Goal: Information Seeking & Learning: Understand process/instructions

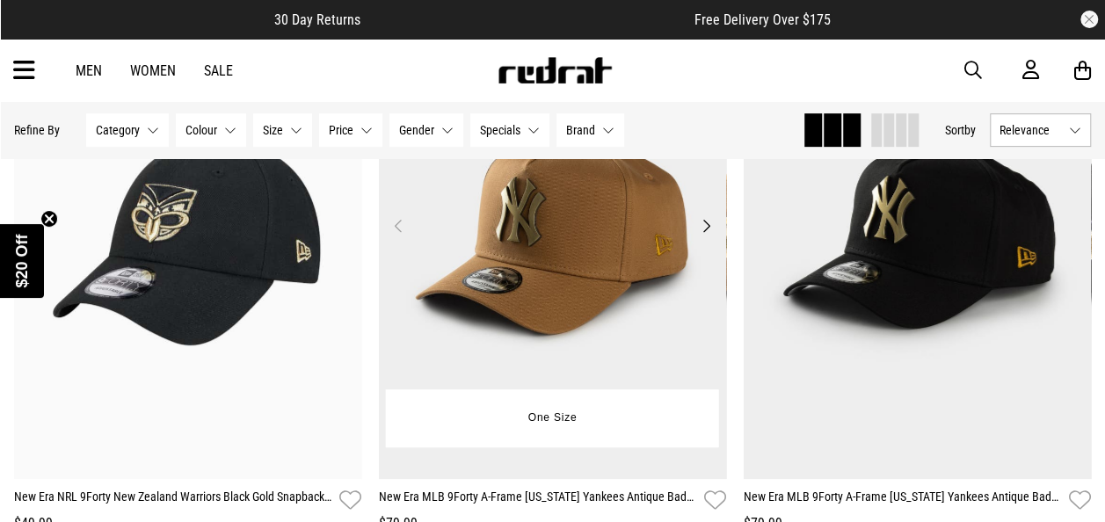
scroll to position [352, 0]
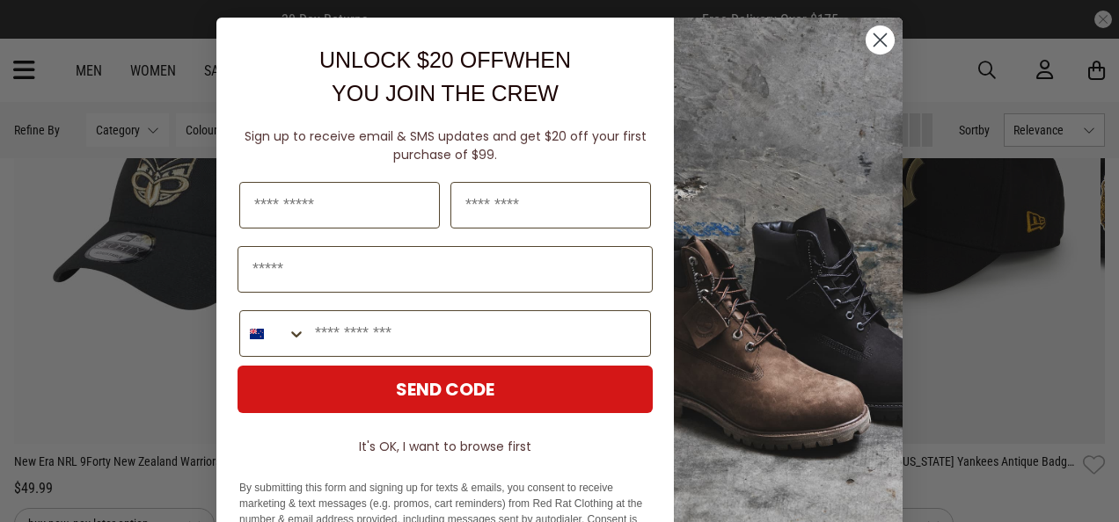
drag, startPoint x: 872, startPoint y: 33, endPoint x: 895, endPoint y: 114, distance: 84.3
click at [872, 33] on circle "Close dialog" at bounding box center [879, 40] width 29 height 29
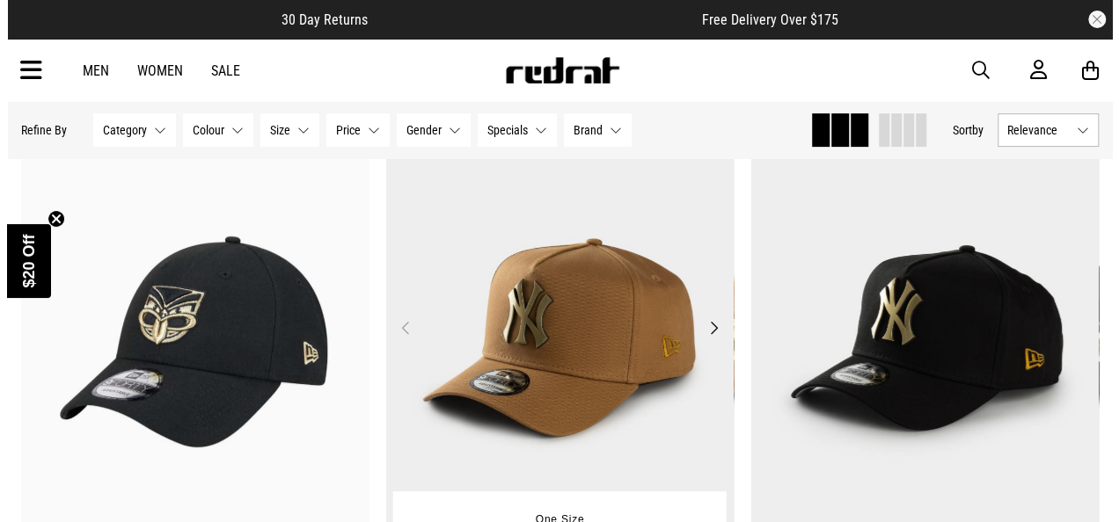
scroll to position [0, 0]
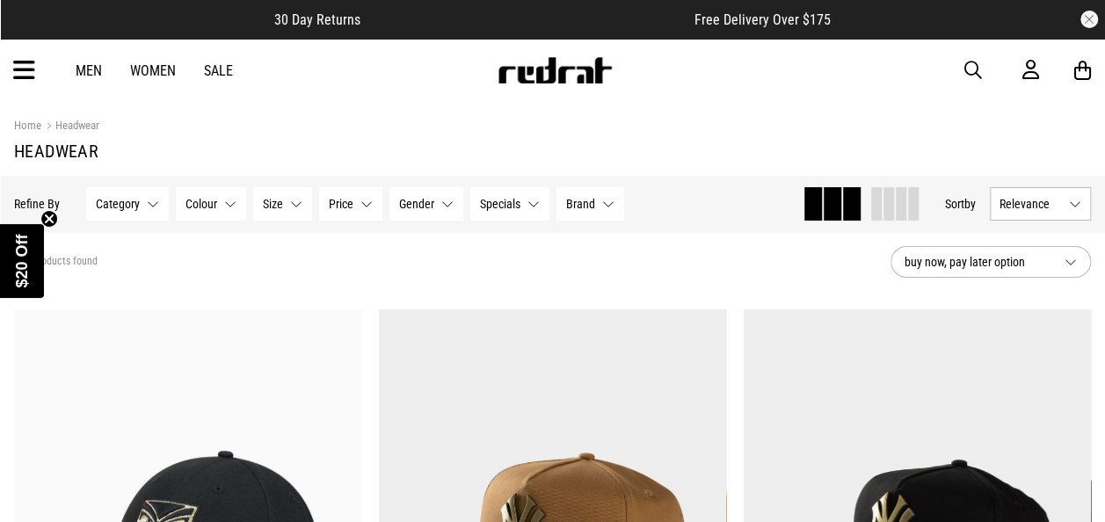
click at [23, 76] on icon at bounding box center [24, 70] width 22 height 29
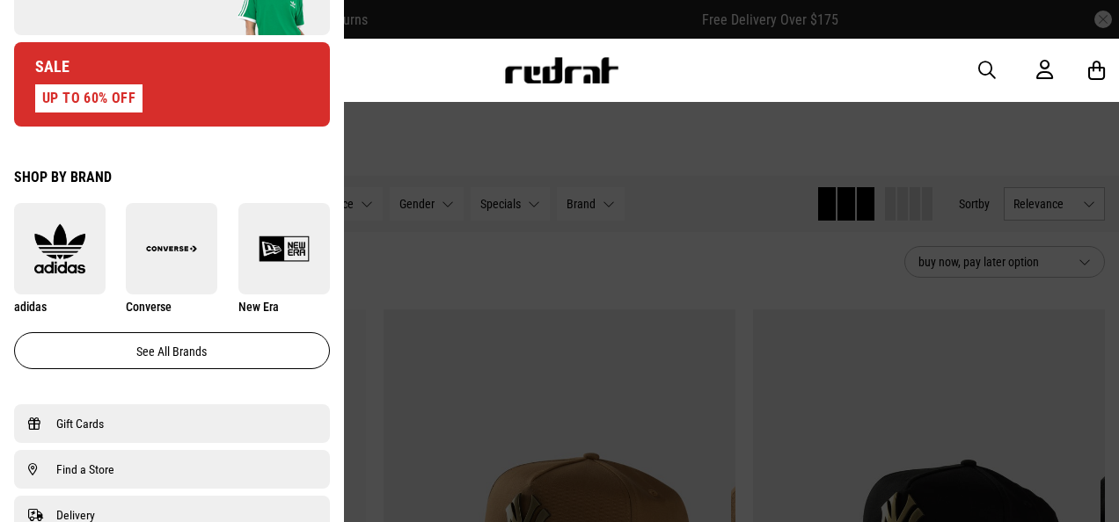
scroll to position [1055, 0]
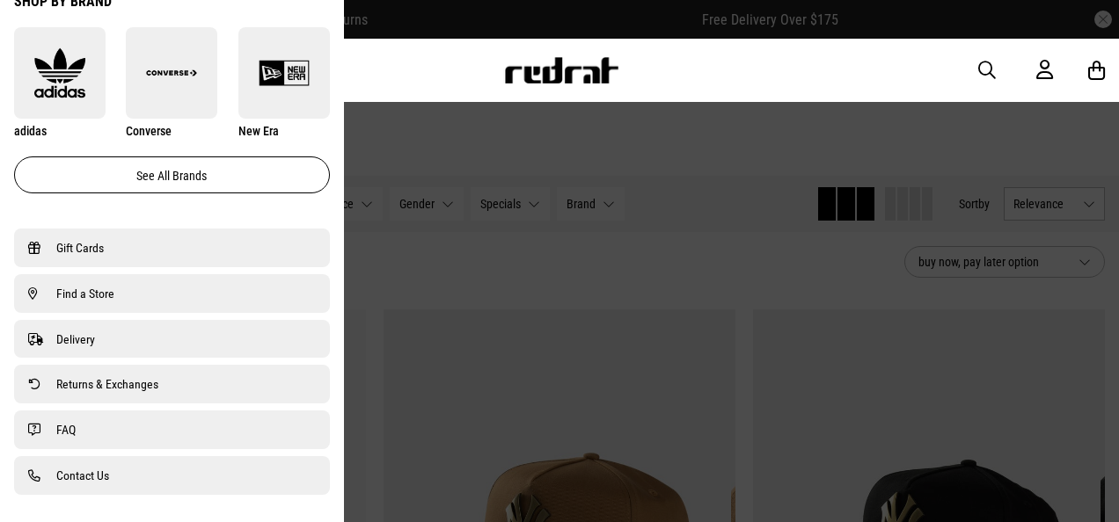
click at [71, 340] on span "Delivery" at bounding box center [75, 339] width 39 height 21
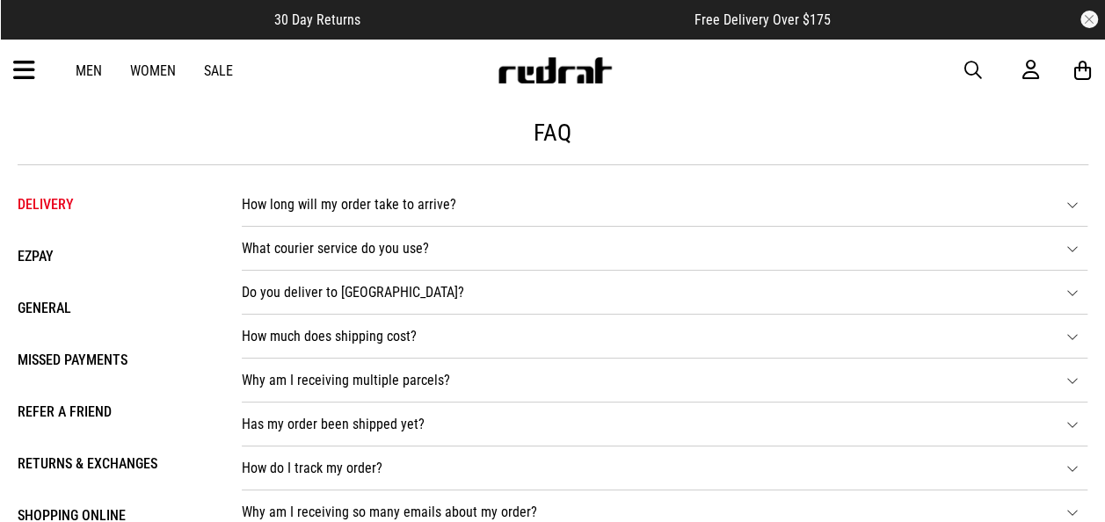
click at [376, 206] on li "How long will my order take to arrive? DELIVERY WITHIN NZ - 2 - 3 BUSINESS DAYS…" at bounding box center [665, 205] width 846 height 44
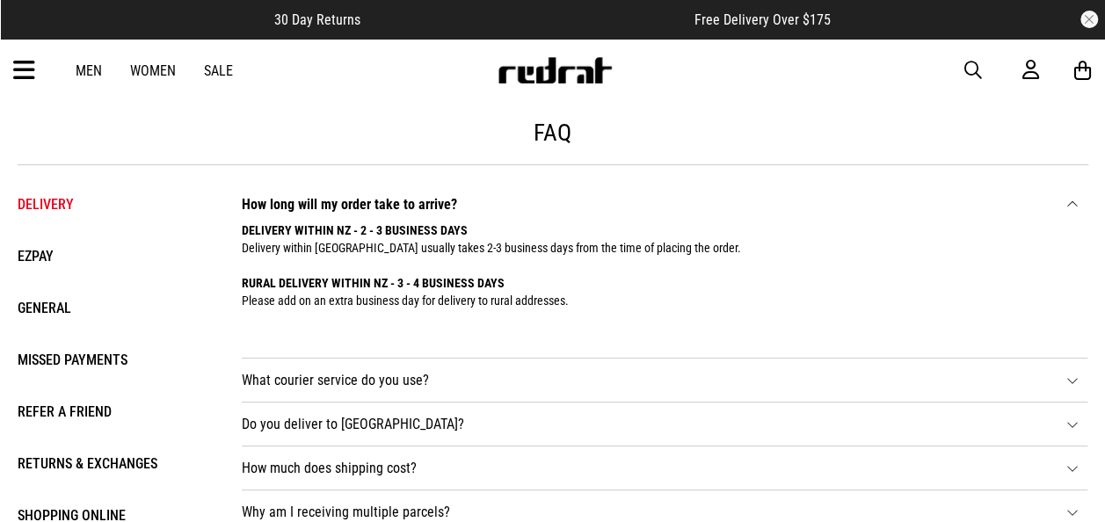
click at [216, 72] on link "Sale" at bounding box center [218, 70] width 29 height 17
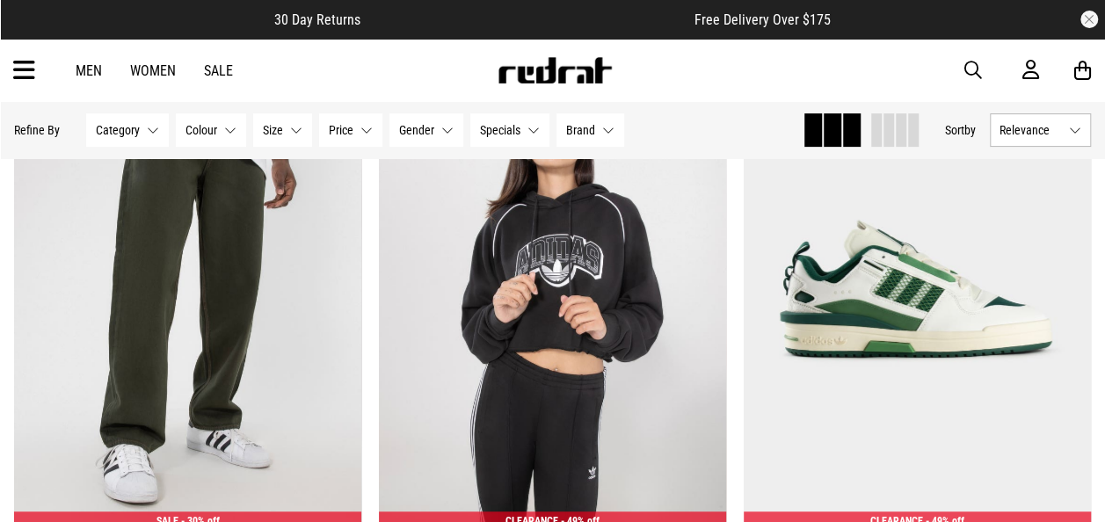
click at [153, 131] on button "Category None selected" at bounding box center [127, 129] width 83 height 33
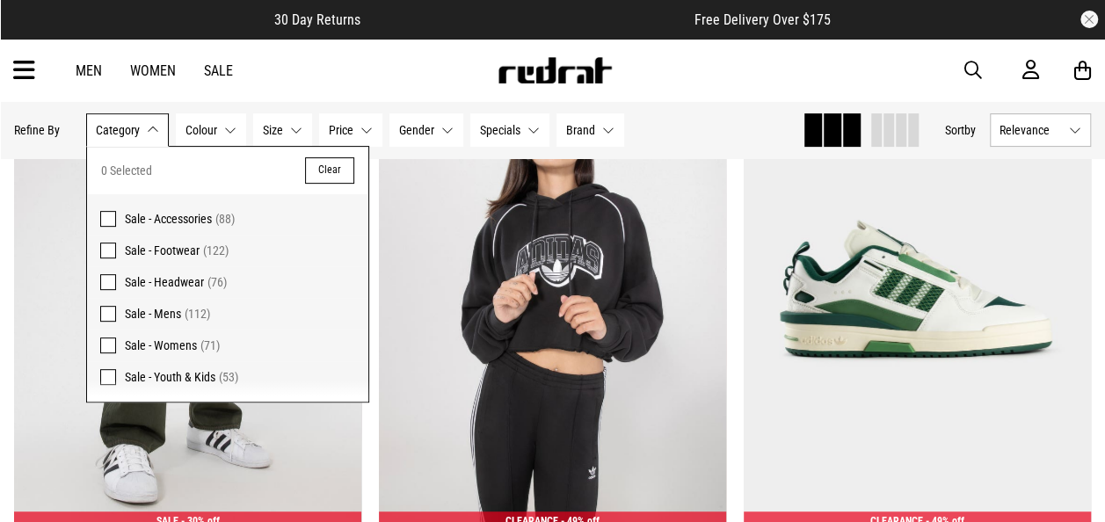
drag, startPoint x: 106, startPoint y: 281, endPoint x: 135, endPoint y: 281, distance: 29.0
click at [110, 279] on span at bounding box center [108, 282] width 16 height 16
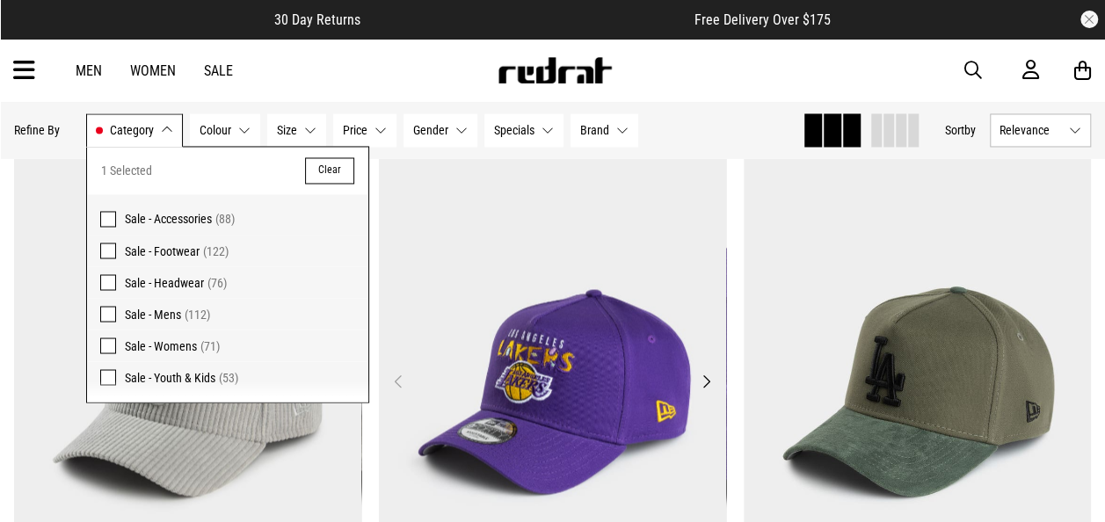
scroll to position [978, 0]
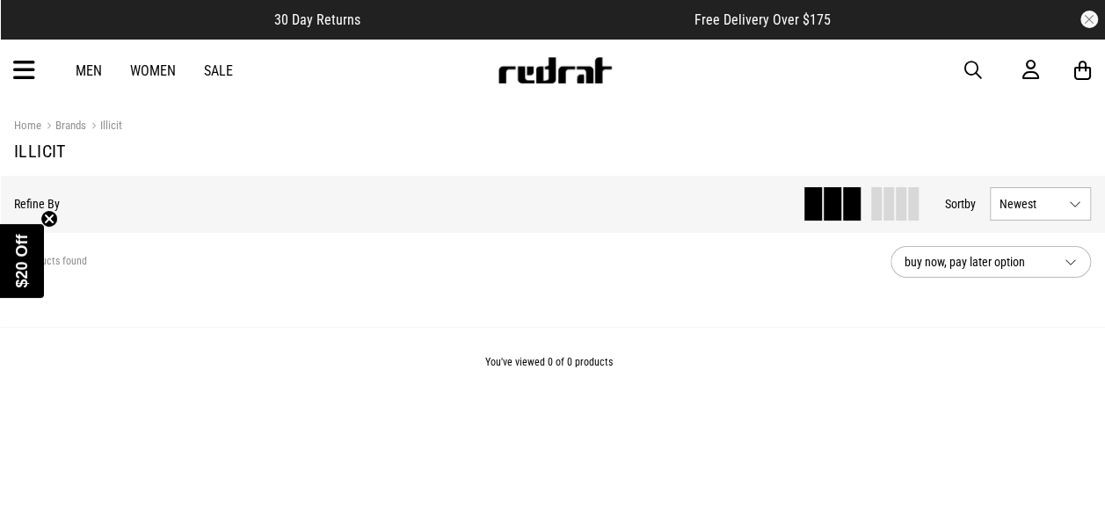
click at [218, 66] on link "Sale" at bounding box center [218, 70] width 29 height 17
